Goal: Task Accomplishment & Management: Manage account settings

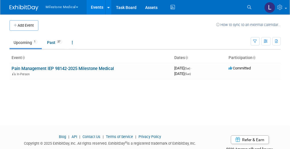
click at [53, 6] on button "Milestone Medical" at bounding box center [65, 6] width 40 height 12
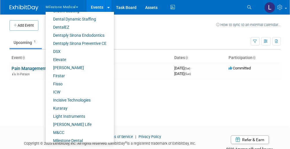
scroll to position [92, 0]
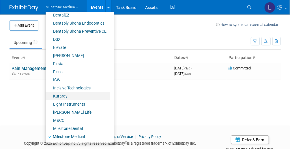
click at [58, 96] on link "Kuraray" at bounding box center [78, 96] width 64 height 8
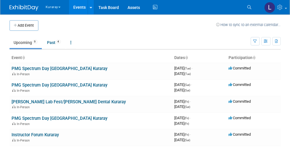
click at [53, 8] on button "Kuraray" at bounding box center [56, 6] width 23 height 12
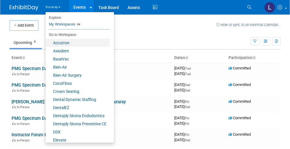
click at [72, 44] on link "Accutron" at bounding box center [78, 43] width 64 height 8
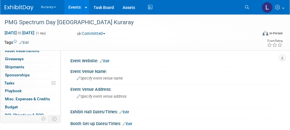
scroll to position [53, 0]
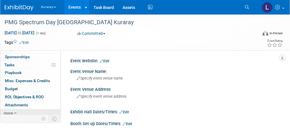
click at [18, 111] on link "more" at bounding box center [30, 113] width 60 height 8
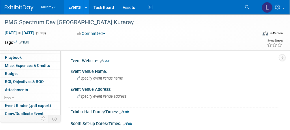
scroll to position [93, 0]
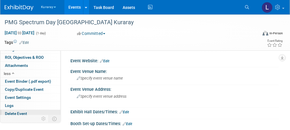
click at [20, 111] on span "Delete Event" at bounding box center [16, 113] width 22 height 5
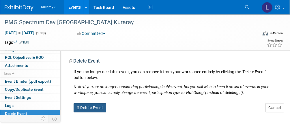
click at [89, 108] on button "Delete Event" at bounding box center [90, 107] width 33 height 9
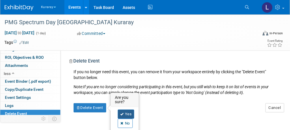
click at [128, 116] on link "Yes" at bounding box center [126, 114] width 17 height 9
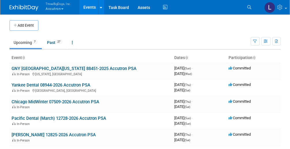
click at [61, 10] on button "ThreeBigDogs, Inc. Accutron" at bounding box center [61, 7] width 33 height 14
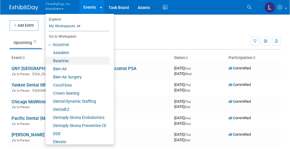
click at [63, 60] on link "BaseVac" at bounding box center [78, 61] width 64 height 8
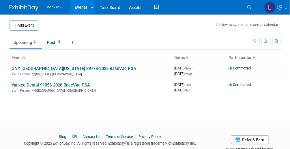
click at [57, 7] on button "BaseVac" at bounding box center [57, 6] width 24 height 12
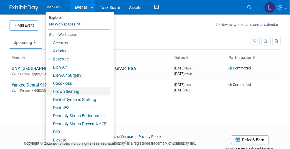
click at [66, 93] on link "Crown Seating" at bounding box center [78, 91] width 64 height 8
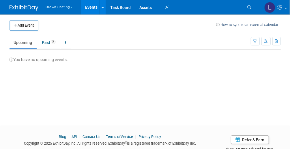
click at [69, 6] on button "Crown Seating" at bounding box center [62, 6] width 35 height 12
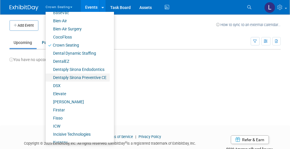
scroll to position [69, 0]
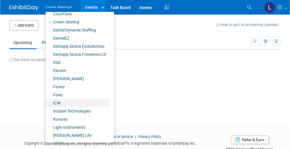
click at [63, 103] on link "ICW" at bounding box center [78, 103] width 64 height 8
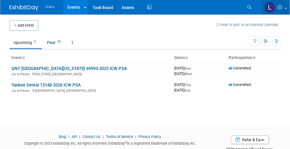
click at [281, 6] on icon at bounding box center [280, 7] width 7 height 5
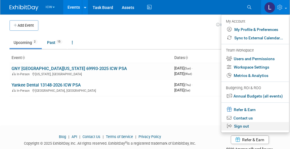
click at [239, 128] on link "Sign out" at bounding box center [255, 126] width 68 height 8
